Goal: Obtain resource: Download file/media

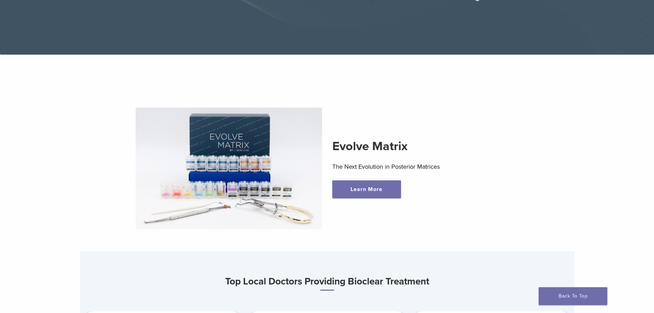
scroll to position [172, 0]
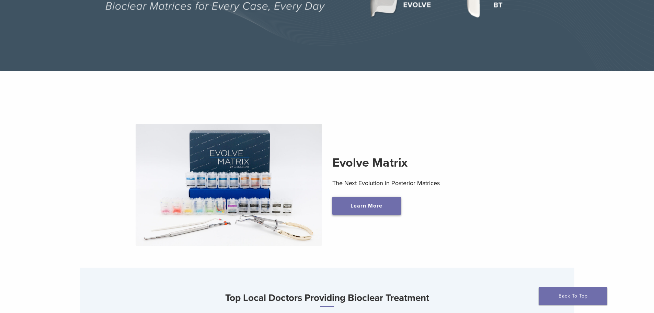
click at [358, 209] on link "Learn More" at bounding box center [366, 206] width 69 height 18
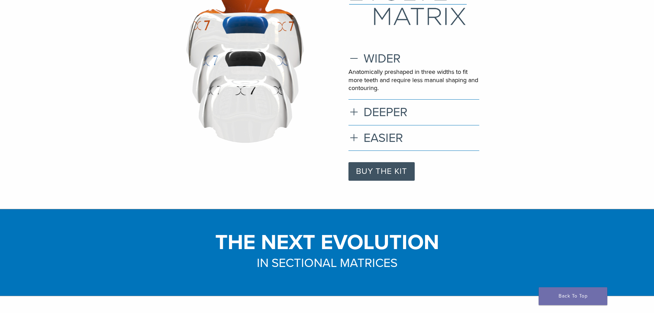
scroll to position [137, 0]
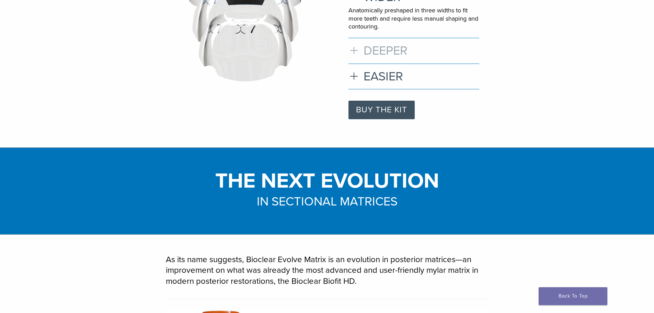
click at [386, 52] on h3 "DEEPER" at bounding box center [413, 50] width 131 height 15
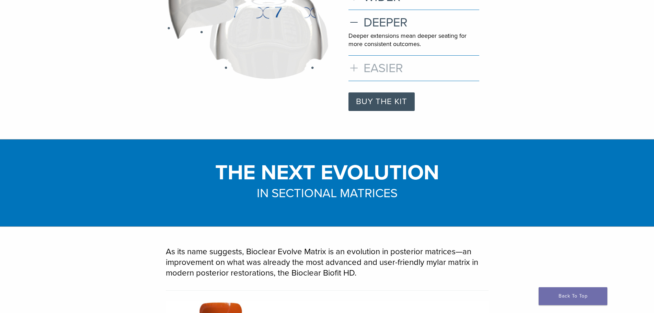
click at [373, 69] on h3 "EASIER" at bounding box center [413, 68] width 131 height 15
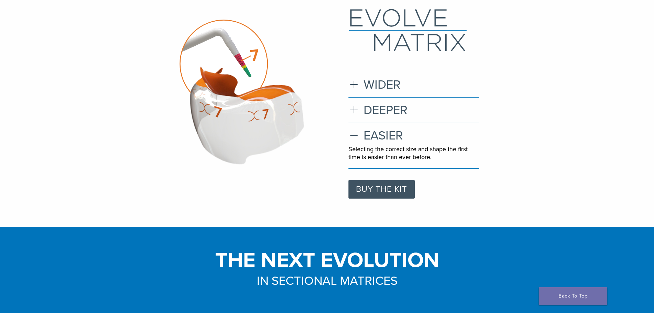
scroll to position [0, 0]
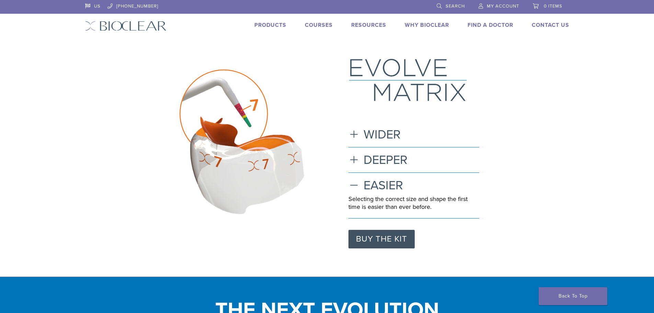
click at [265, 25] on link "Products" at bounding box center [270, 25] width 32 height 7
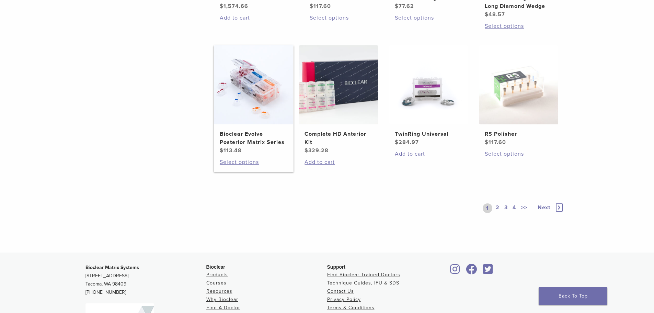
scroll to position [515, 0]
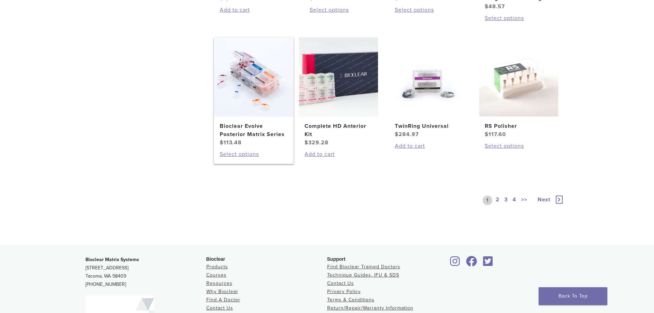
click at [237, 93] on img at bounding box center [253, 76] width 79 height 79
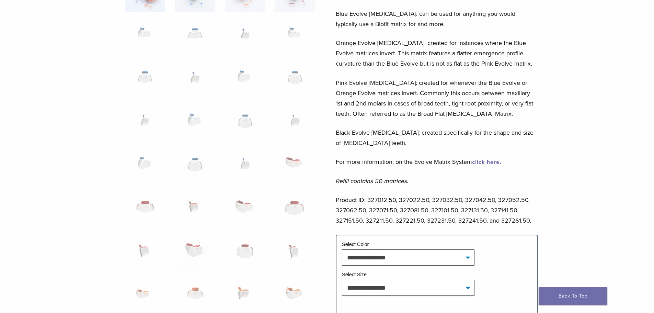
scroll to position [240, 0]
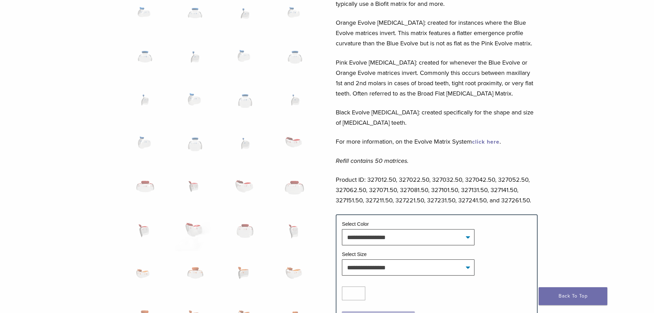
click at [493, 141] on link "click here" at bounding box center [485, 141] width 27 height 7
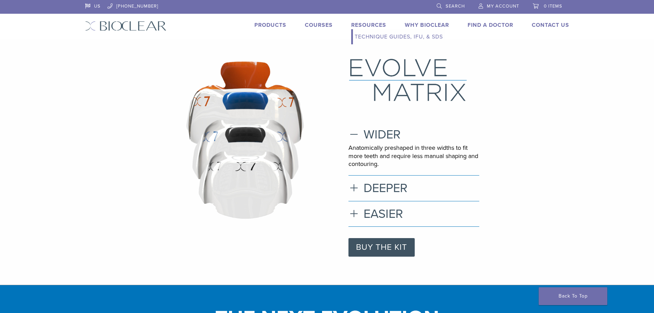
click at [365, 37] on link "Technique Guides, IFU, & SDS" at bounding box center [399, 36] width 92 height 15
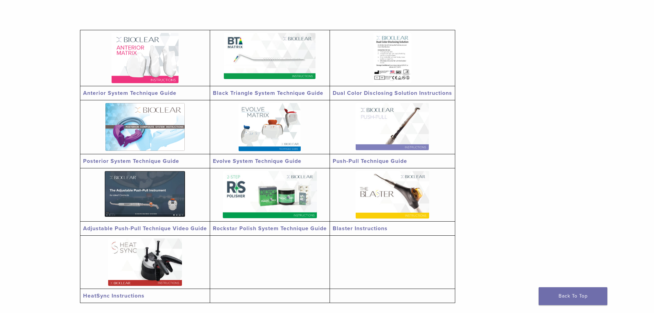
scroll to position [137, 0]
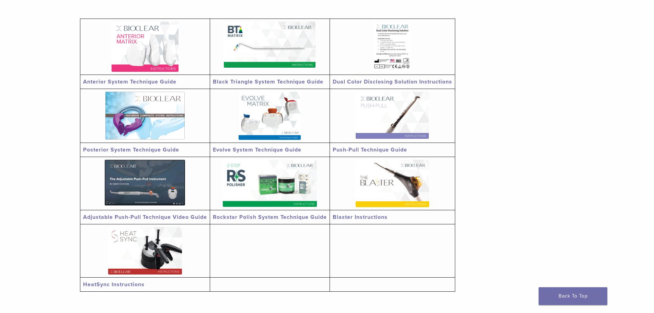
click at [146, 112] on img at bounding box center [144, 116] width 79 height 48
